Goal: Information Seeking & Learning: Learn about a topic

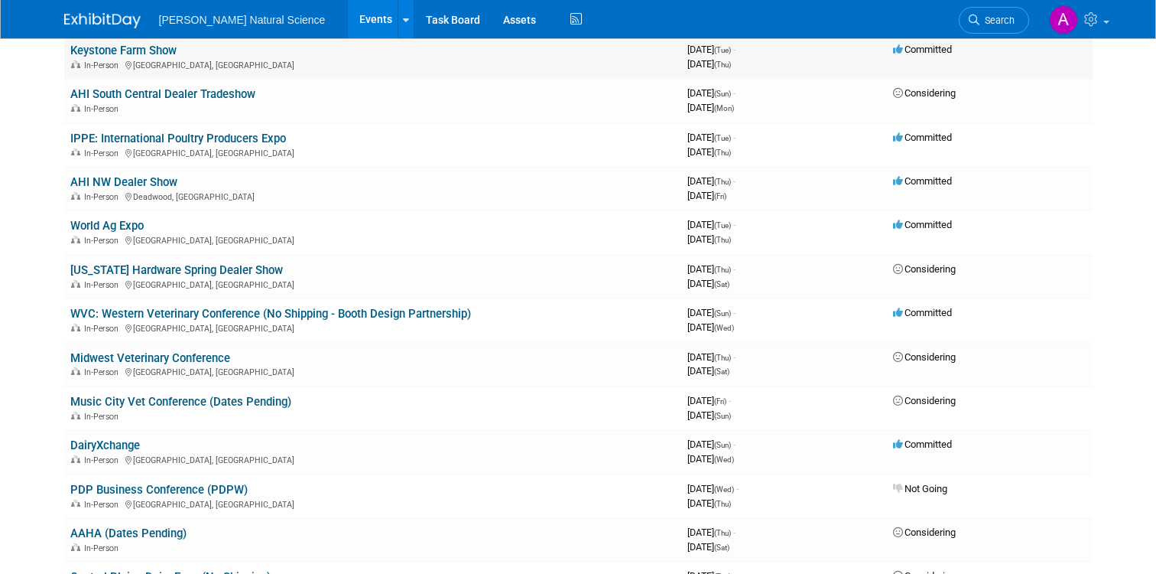
scroll to position [265, 0]
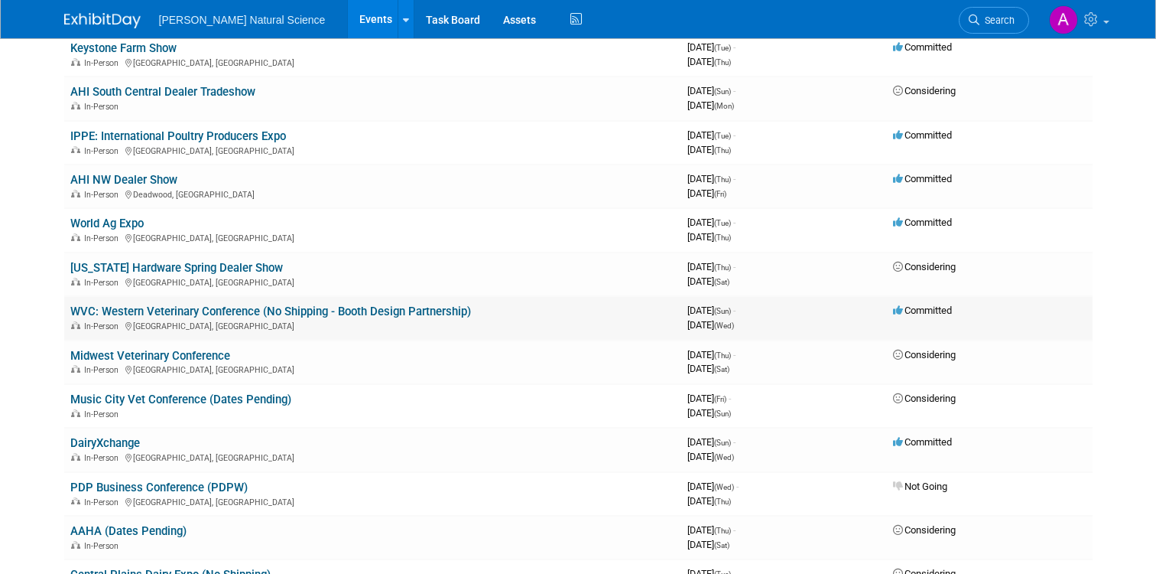
click at [227, 310] on link "WVC: Western Veterinary Conference (No Shipping - Booth Design Partnership)" at bounding box center [270, 311] width 401 height 14
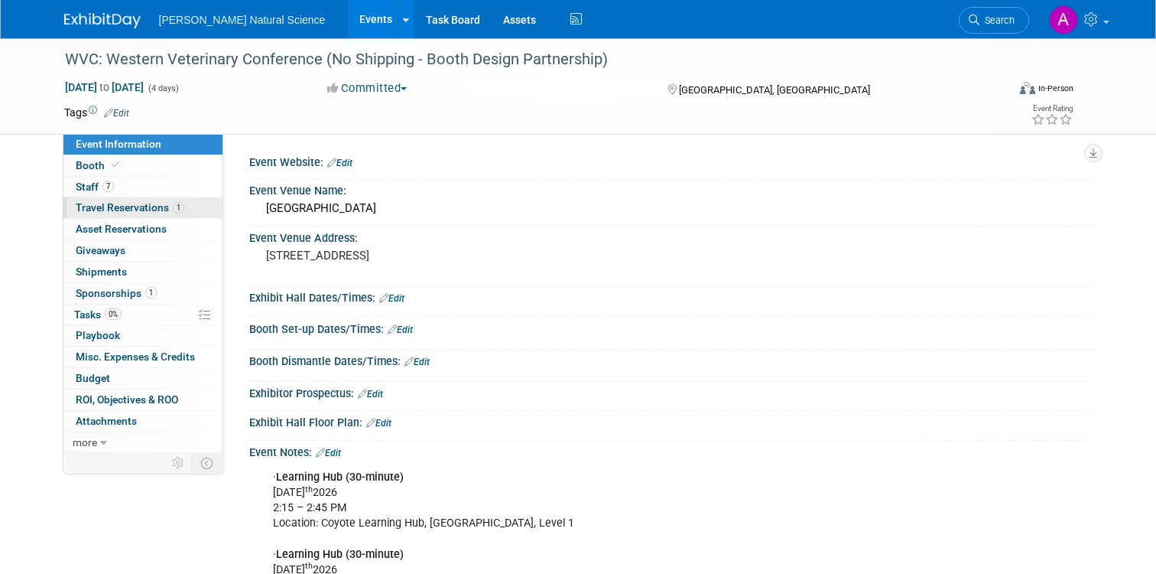
click at [128, 208] on span "Travel Reservations 1" at bounding box center [130, 207] width 109 height 12
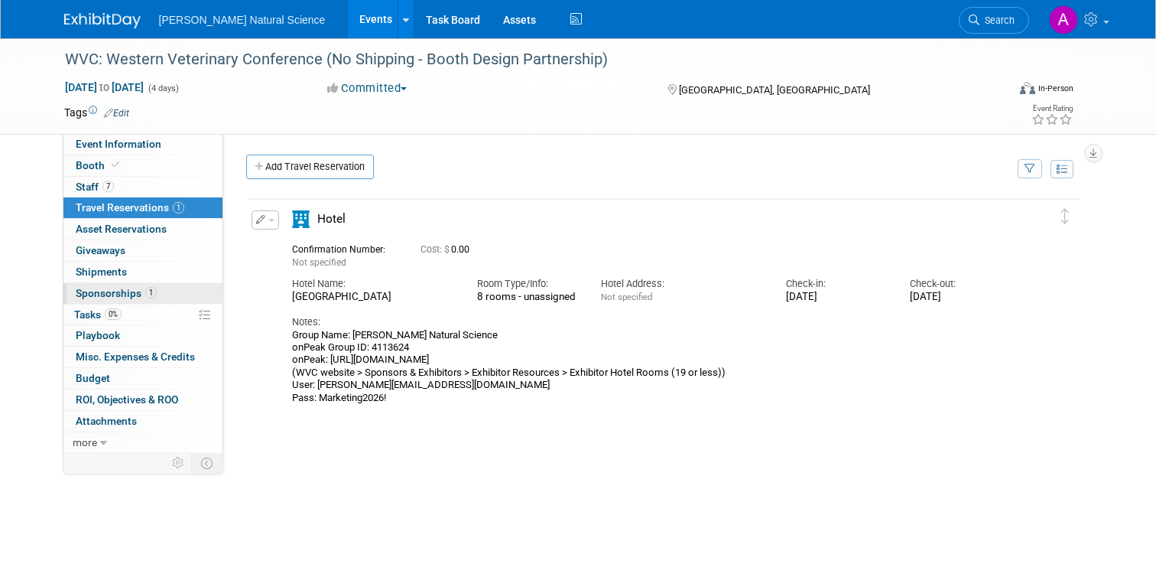
click at [113, 291] on span "Sponsorships 1" at bounding box center [116, 293] width 81 height 12
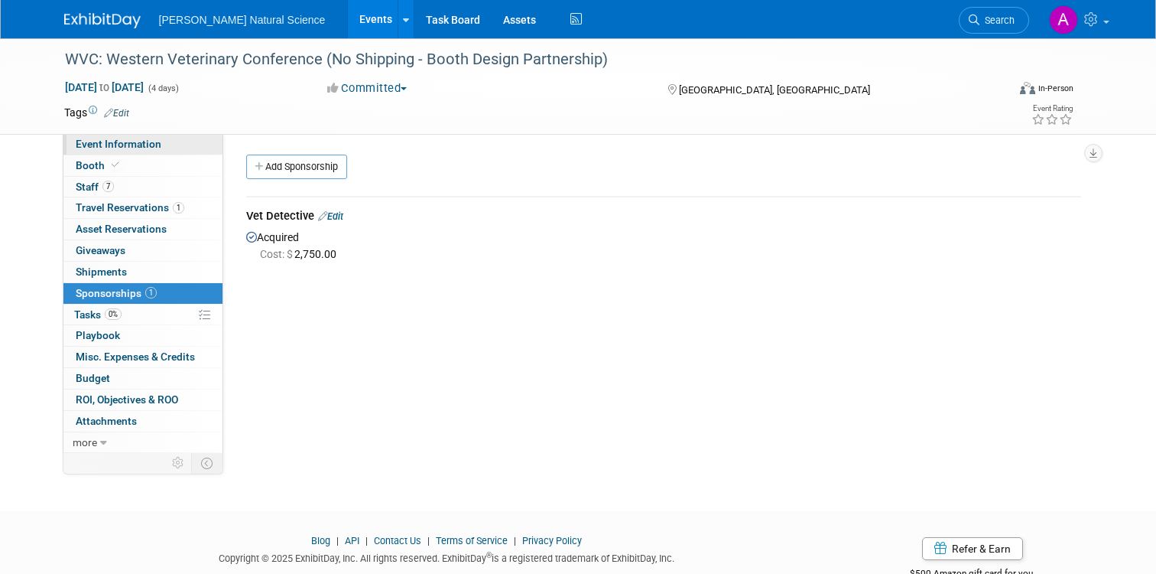
click at [132, 141] on span "Event Information" at bounding box center [119, 144] width 86 height 12
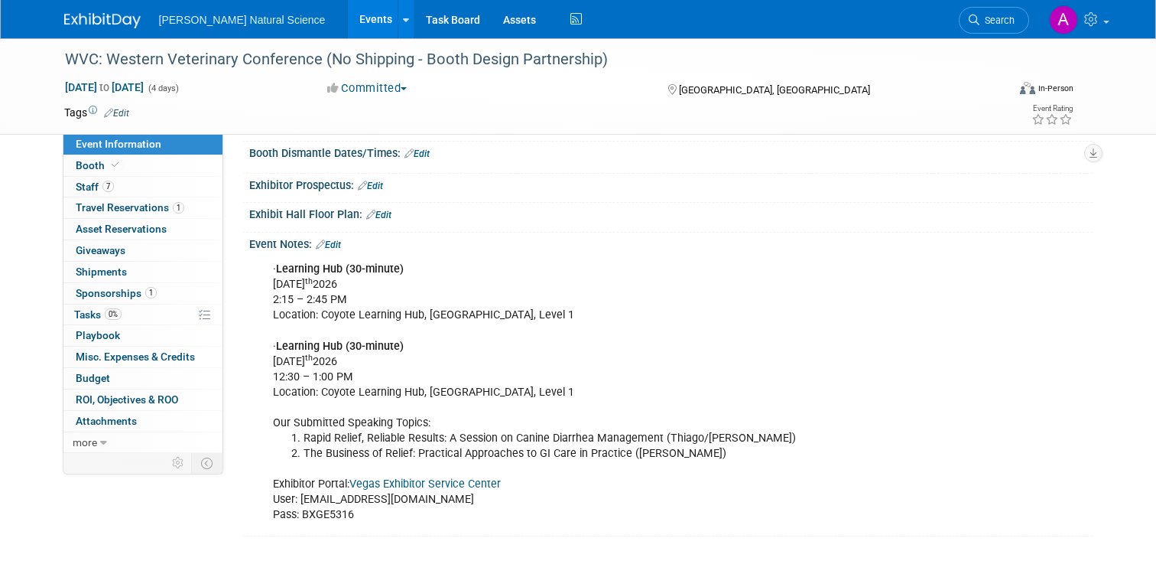
scroll to position [207, 0]
click at [113, 251] on span "Giveaways 0" at bounding box center [101, 250] width 50 height 12
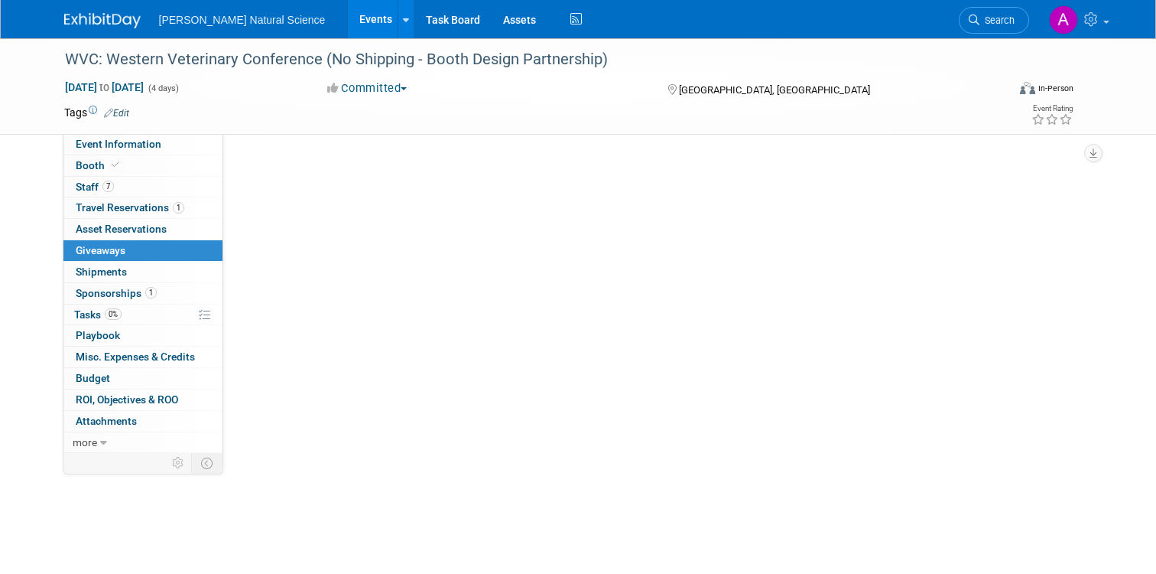
scroll to position [0, 0]
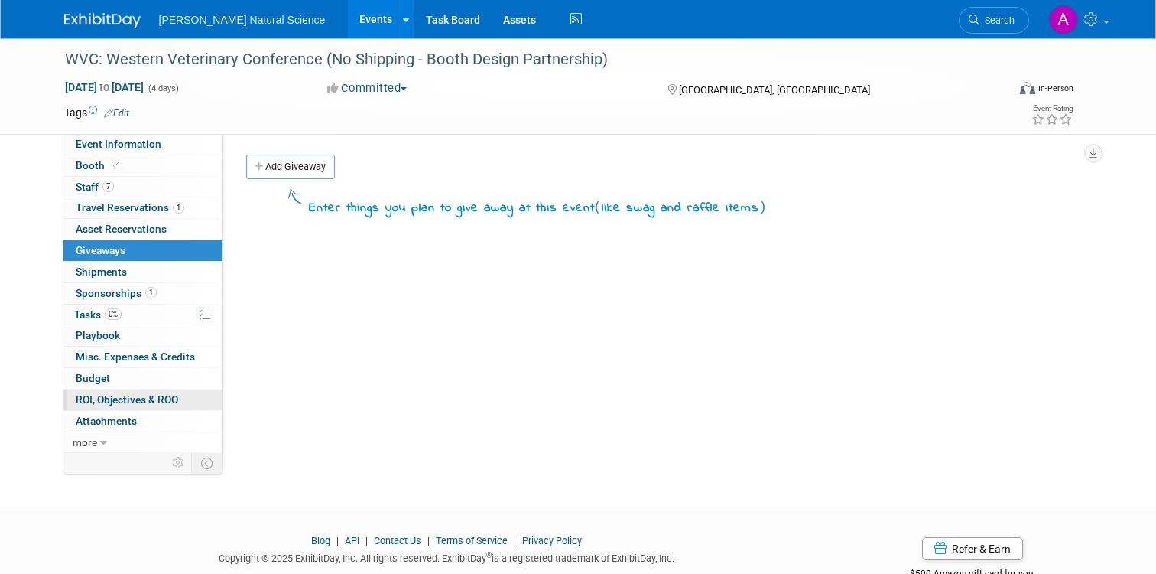
click at [124, 399] on span "ROI, Objectives & ROO 0" at bounding box center [127, 399] width 102 height 12
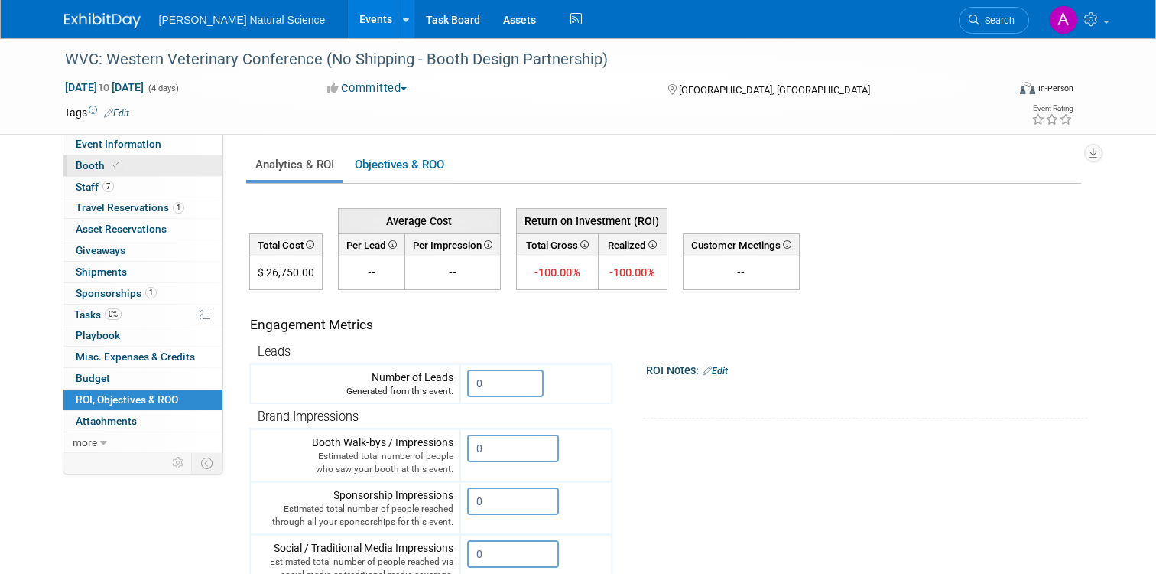
click at [86, 164] on span "Booth" at bounding box center [99, 165] width 47 height 12
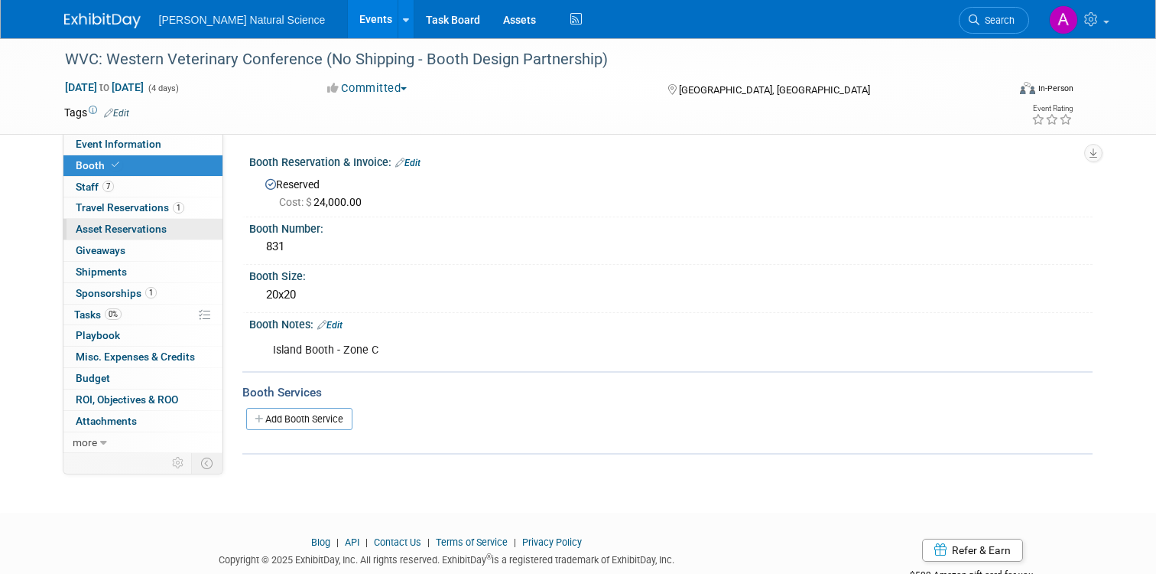
click at [119, 229] on span "Asset Reservations 0" at bounding box center [121, 229] width 91 height 12
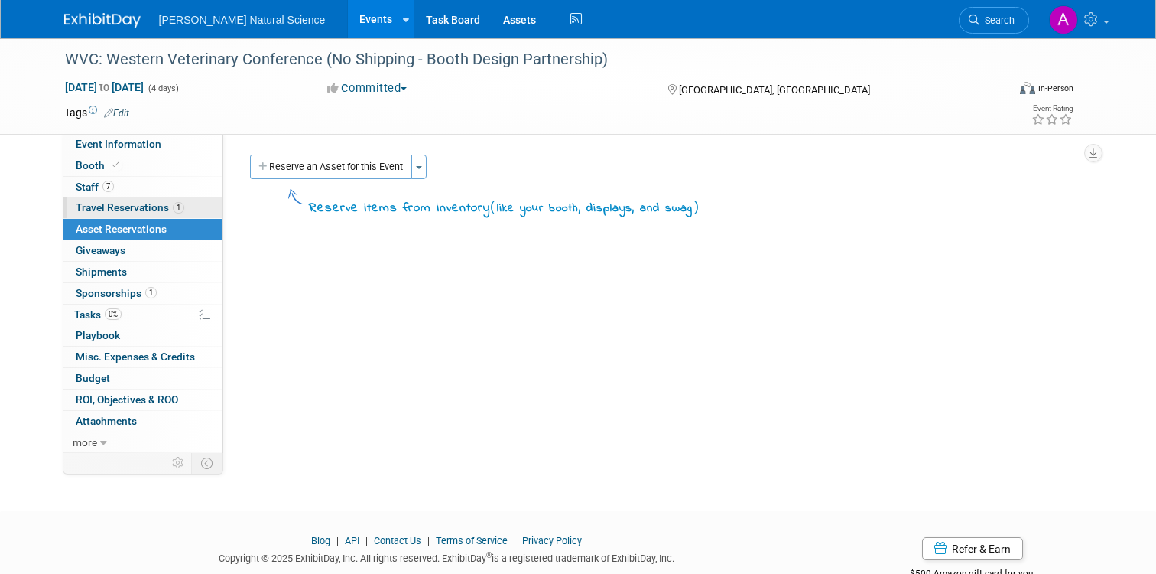
click at [113, 210] on span "Travel Reservations 1" at bounding box center [130, 207] width 109 height 12
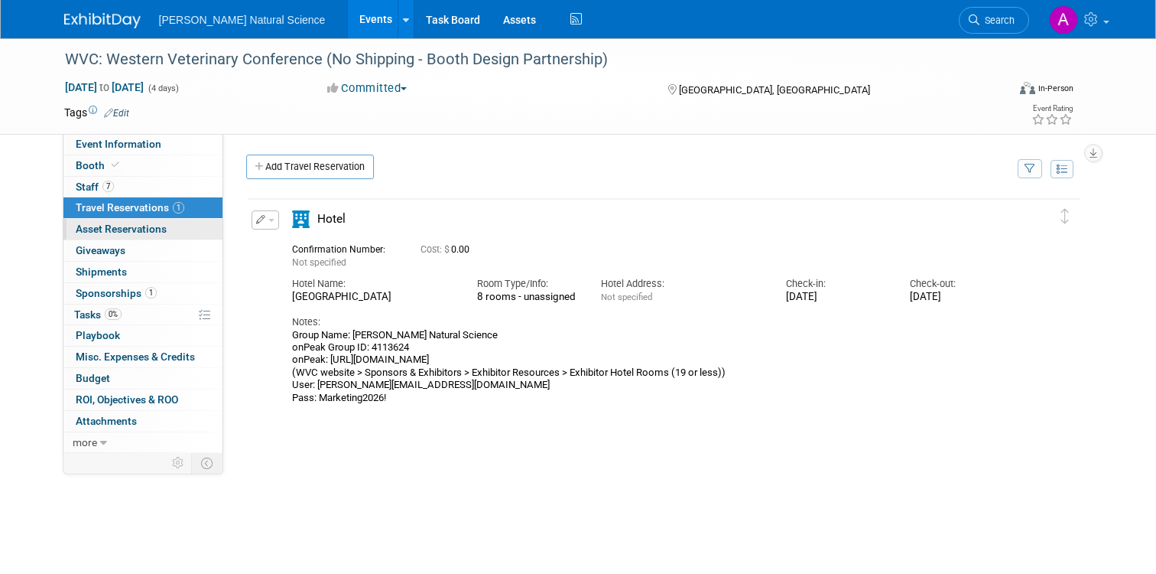
click at [112, 226] on span "Asset Reservations 0" at bounding box center [121, 229] width 91 height 12
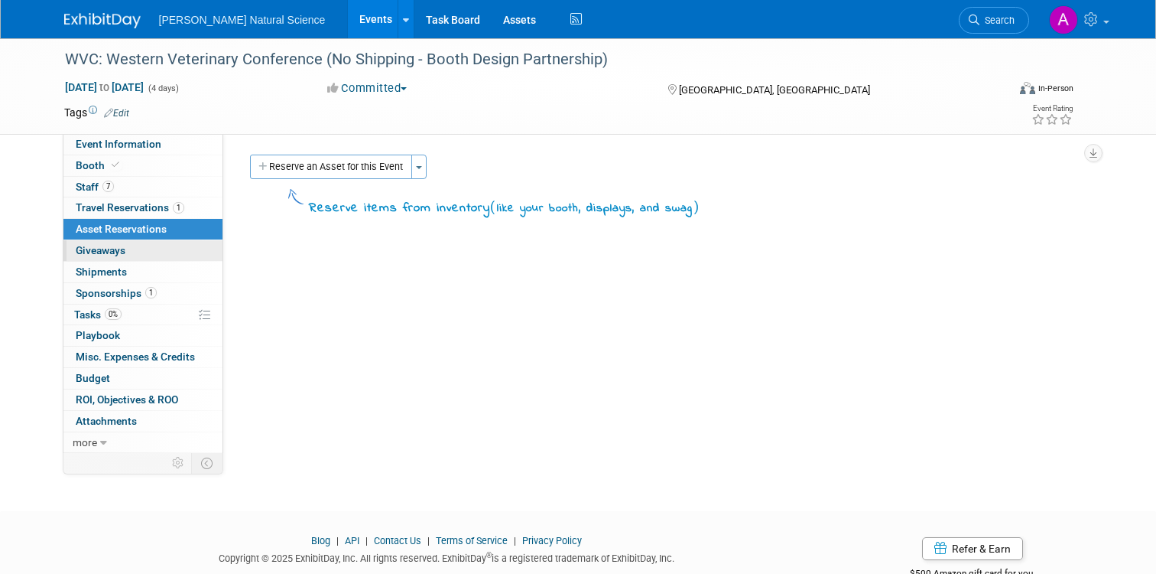
click at [130, 250] on link "0 Giveaways 0" at bounding box center [142, 250] width 159 height 21
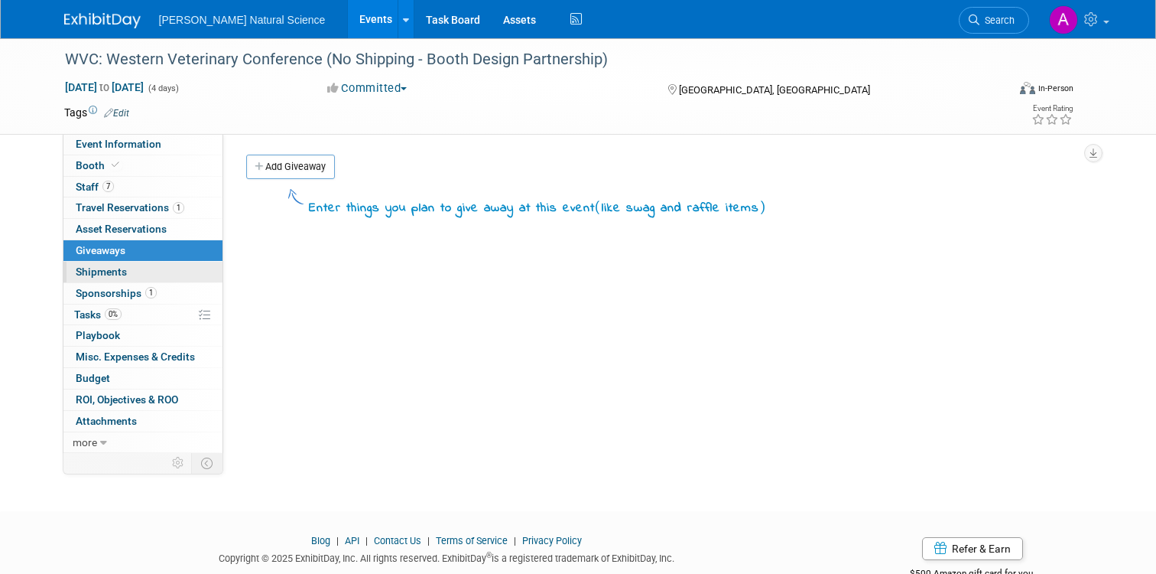
click at [138, 271] on link "0 Shipments 0" at bounding box center [142, 272] width 159 height 21
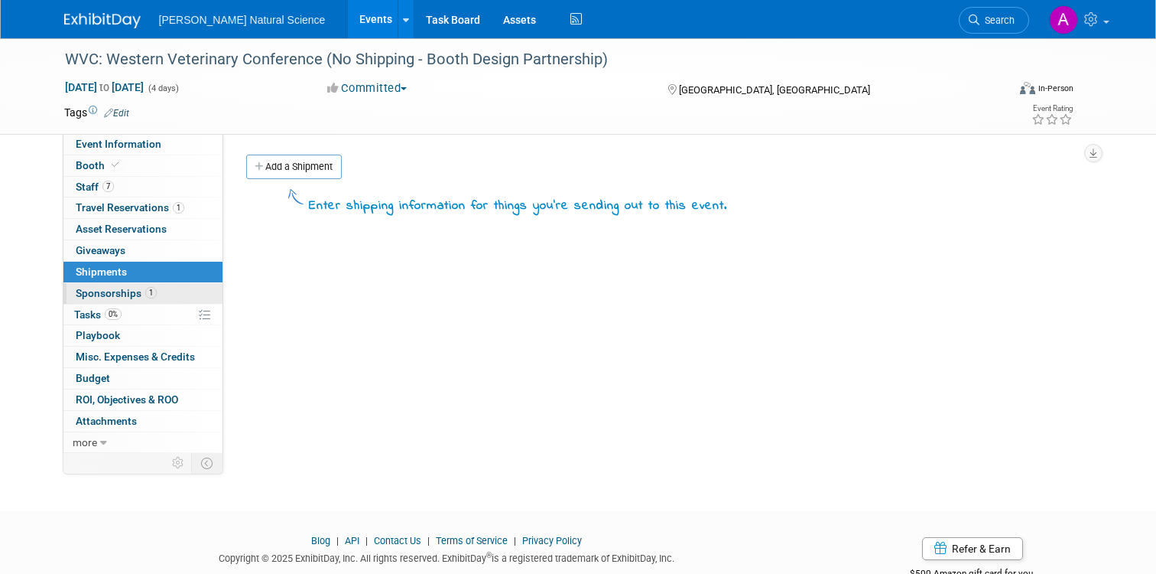
click at [120, 289] on span "Sponsorships 1" at bounding box center [116, 293] width 81 height 12
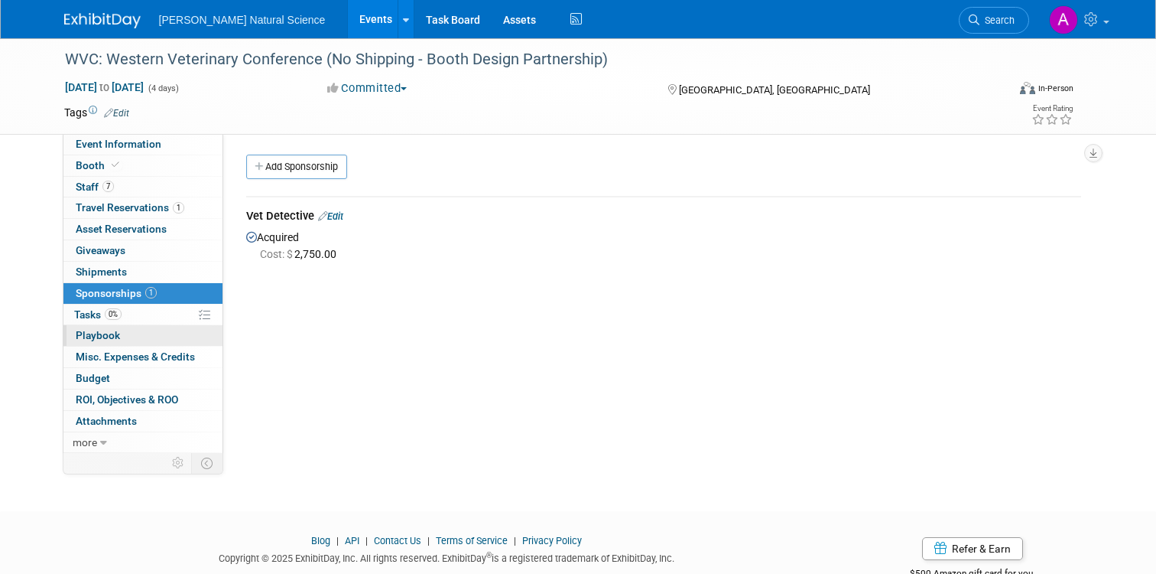
click at [135, 333] on link "0 Playbook 0" at bounding box center [142, 335] width 159 height 21
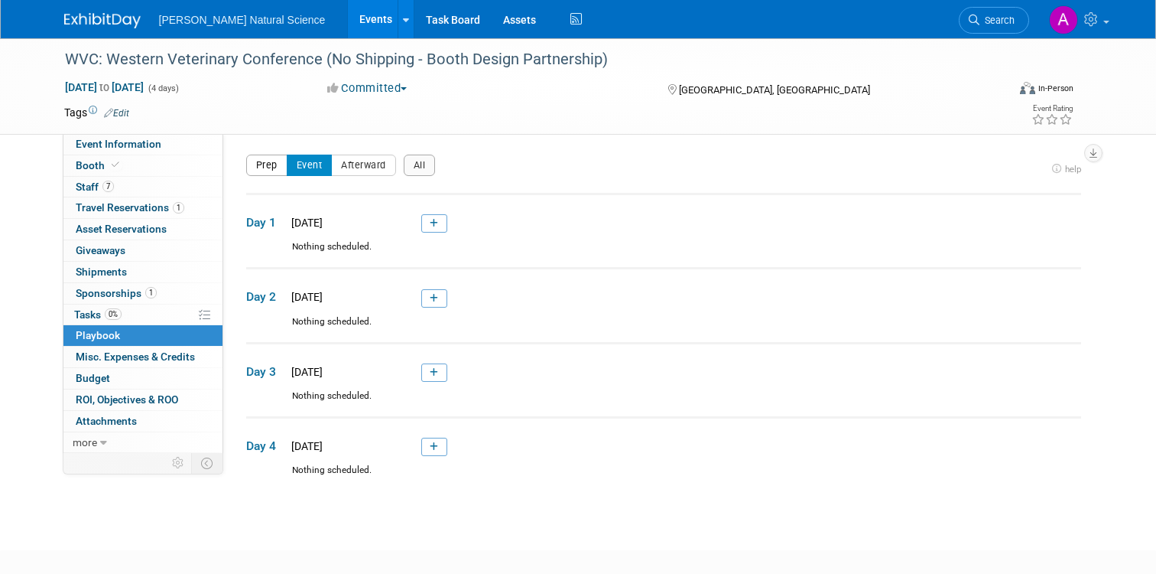
click at [265, 170] on button "Prep" at bounding box center [266, 164] width 41 height 21
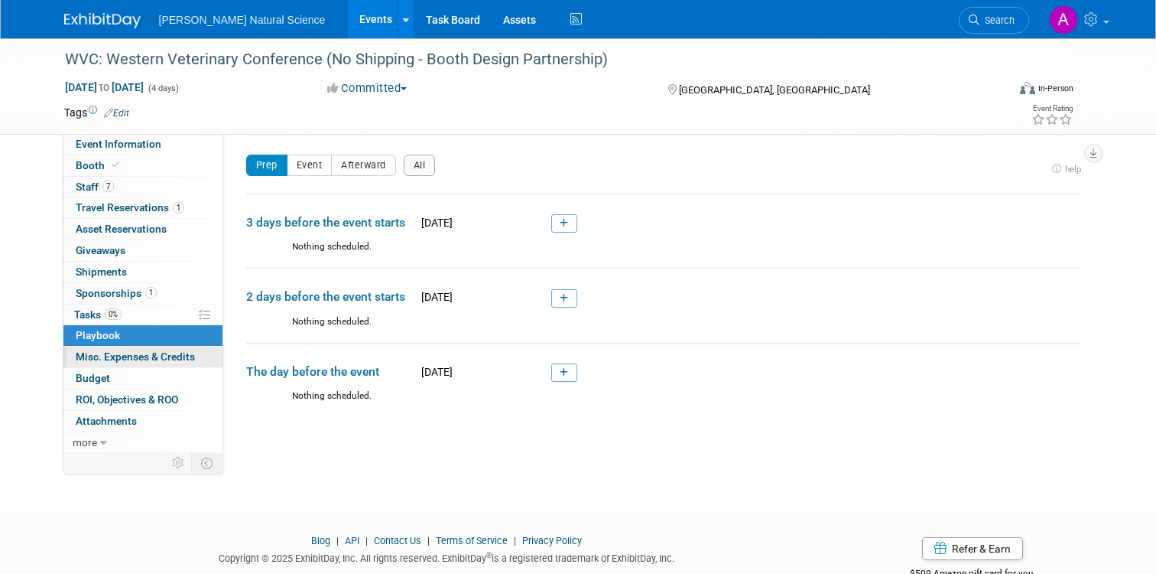
click at [106, 358] on span "Misc. Expenses & Credits 0" at bounding box center [135, 356] width 119 height 12
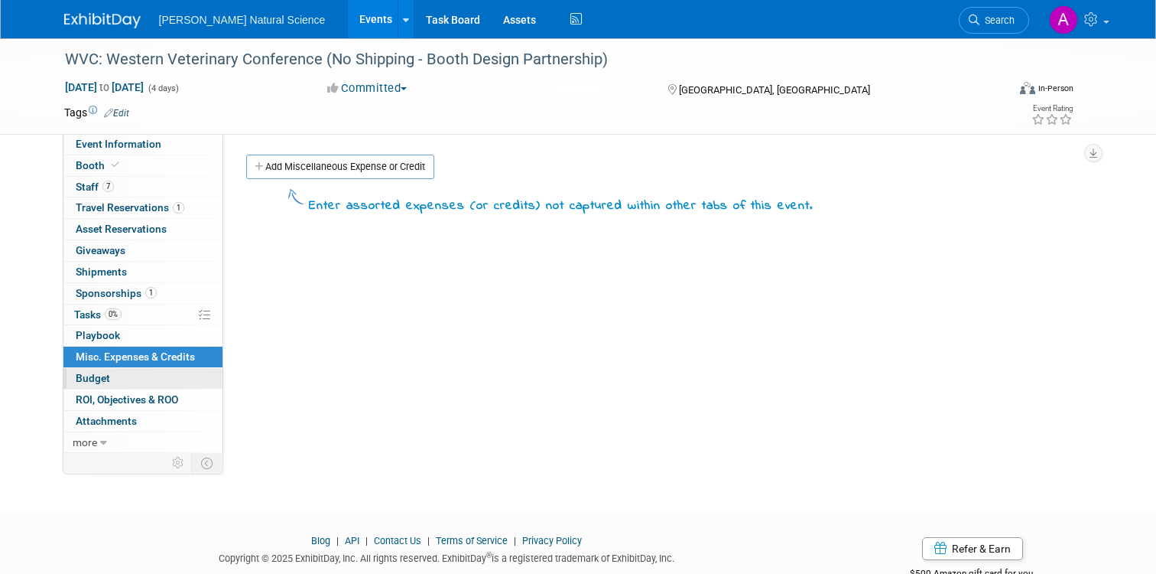
click at [98, 379] on span "Budget" at bounding box center [93, 378] width 34 height 12
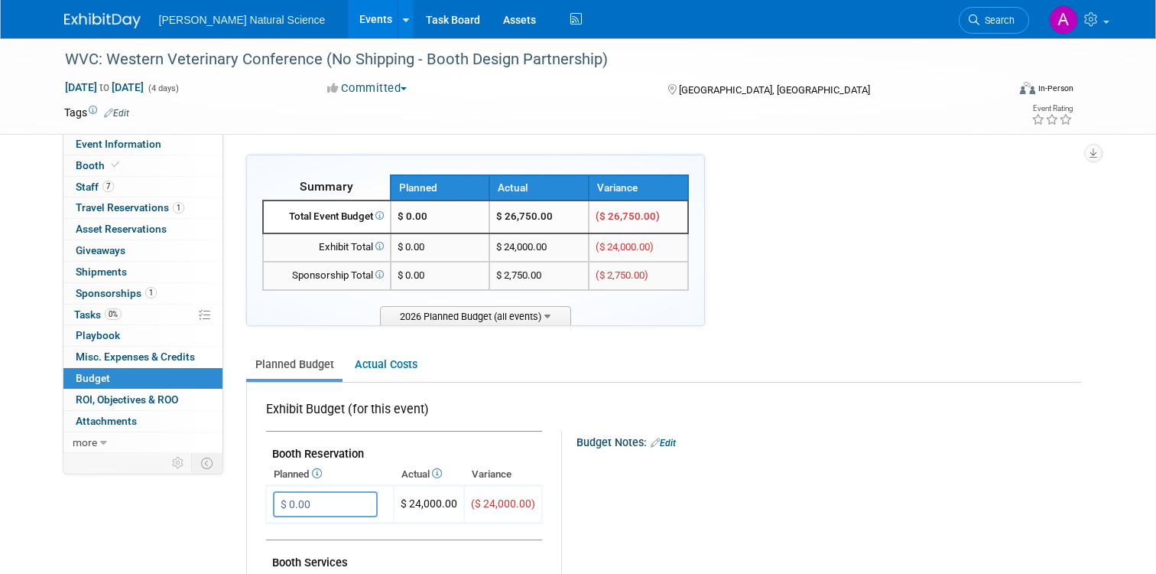
click at [438, 249] on td "$ 0.00" at bounding box center [440, 247] width 99 height 28
click at [416, 249] on span "$ 0.00" at bounding box center [411, 246] width 27 height 11
click at [424, 249] on span "$ 0.00" at bounding box center [411, 246] width 27 height 11
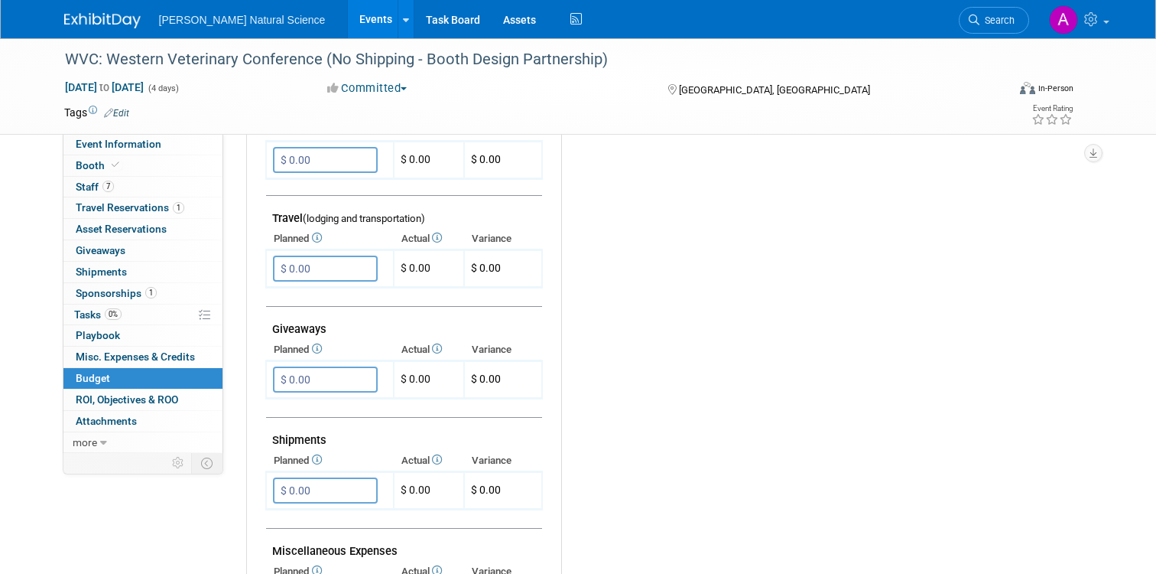
scroll to position [565, 0]
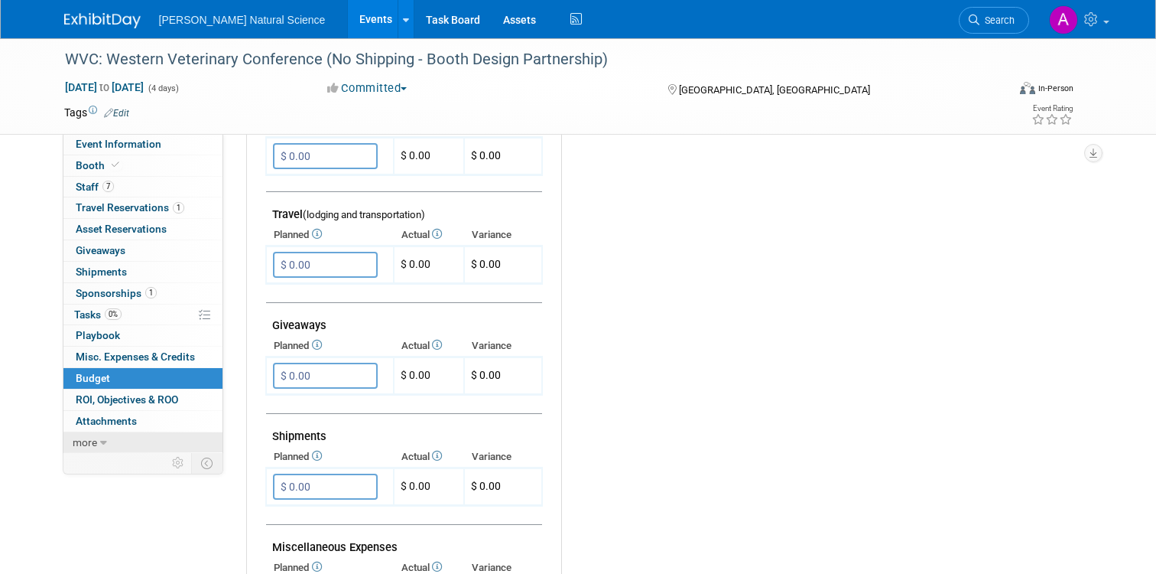
click at [86, 445] on span "more" at bounding box center [85, 442] width 24 height 12
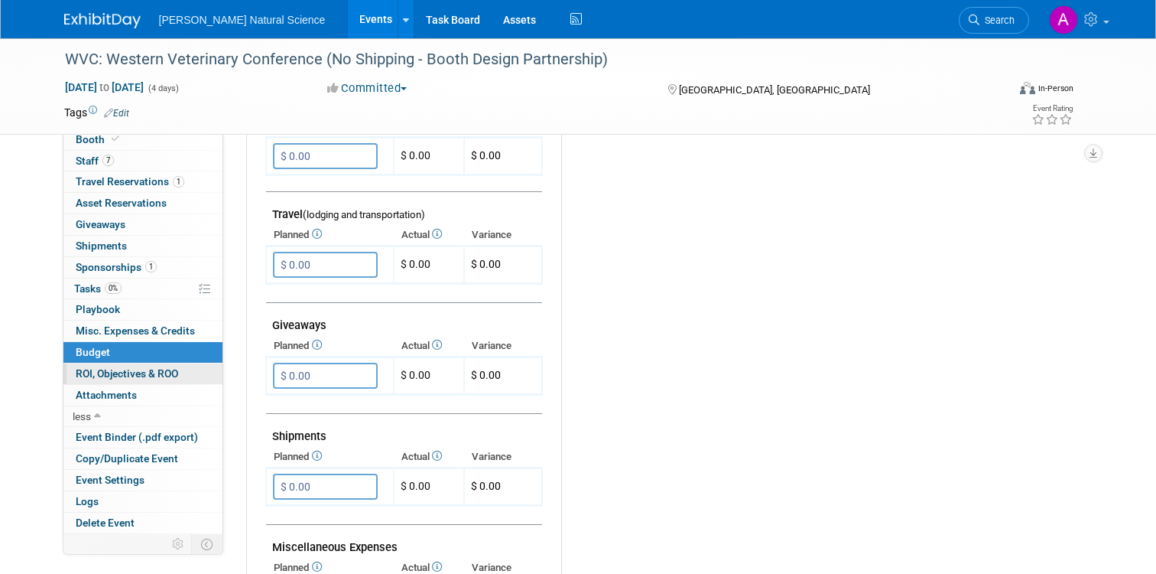
click at [112, 372] on span "ROI, Objectives & ROO 0" at bounding box center [127, 373] width 102 height 12
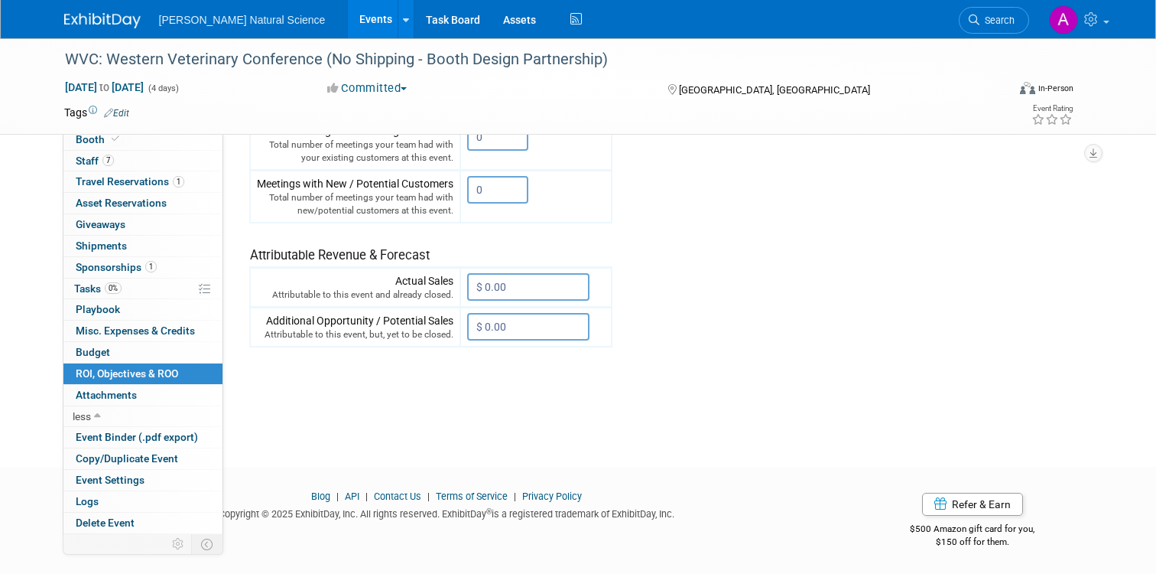
scroll to position [0, 0]
